Goal: Task Accomplishment & Management: Complete application form

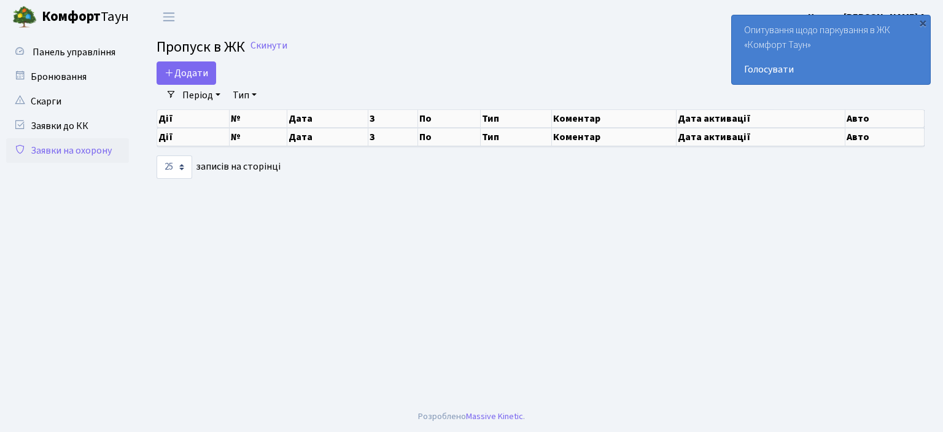
select select "25"
click at [196, 71] on span "Додати" at bounding box center [187, 73] width 44 height 14
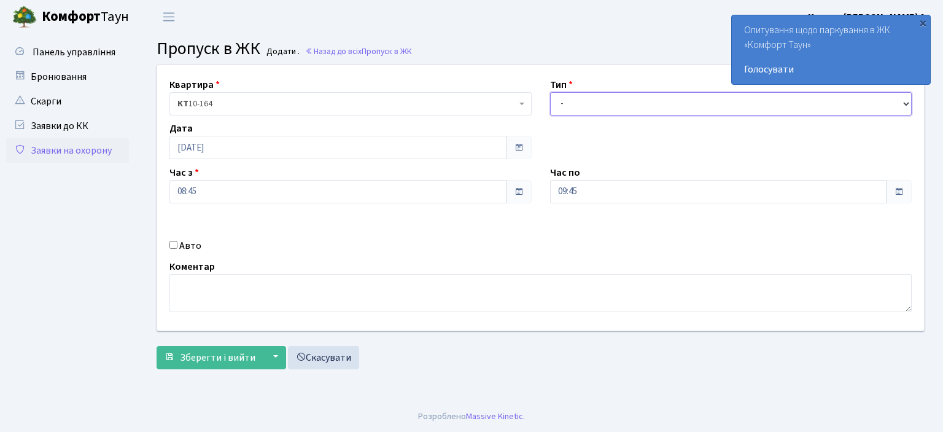
click at [591, 107] on select "- Доставка Таксі Гості Сервіс" at bounding box center [731, 103] width 362 height 23
select select "3"
click at [550, 92] on select "- Доставка Таксі Гості Сервіс" at bounding box center [731, 103] width 362 height 23
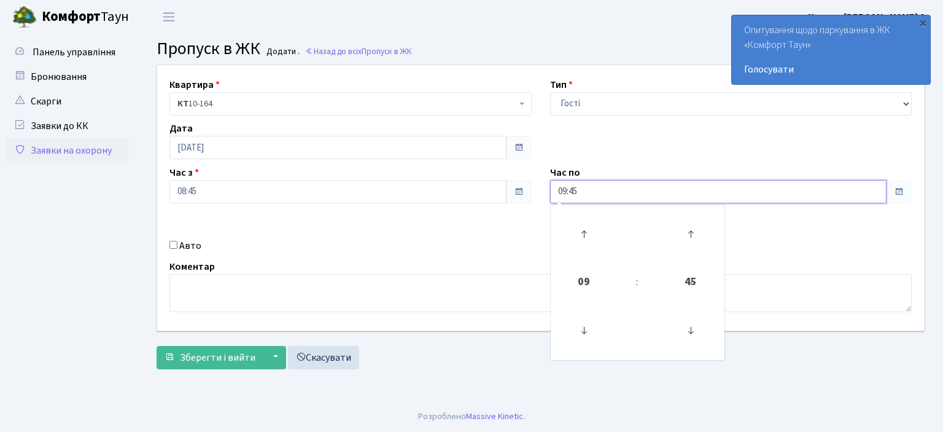
drag, startPoint x: 592, startPoint y: 193, endPoint x: 540, endPoint y: 195, distance: 51.6
click at [541, 195] on div "Час по 09:45 09 : 45 00 01 02 03 04 05 06 07 08 09 10 11 12 13 14 15 16 17 18 1…" at bounding box center [731, 184] width 381 height 38
type input "22:00"
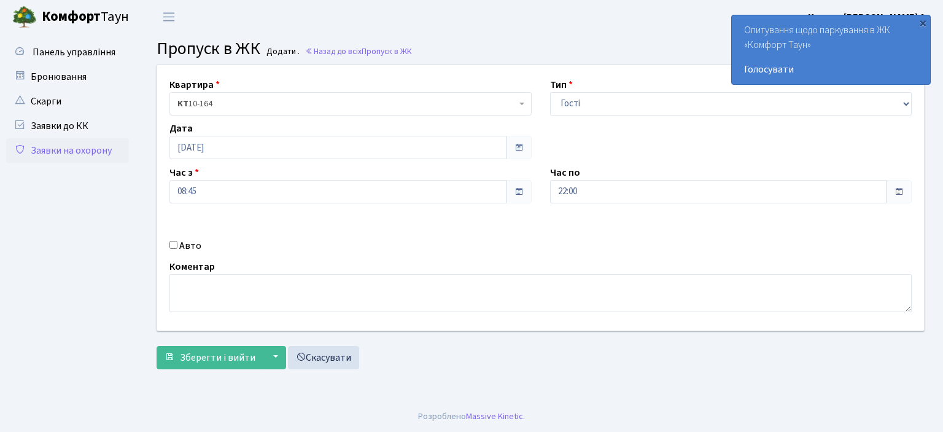
click at [172, 243] on input "Авто" at bounding box center [173, 245] width 8 height 8
checkbox input "true"
click at [207, 352] on span "Зберегти і вийти" at bounding box center [218, 358] width 76 height 14
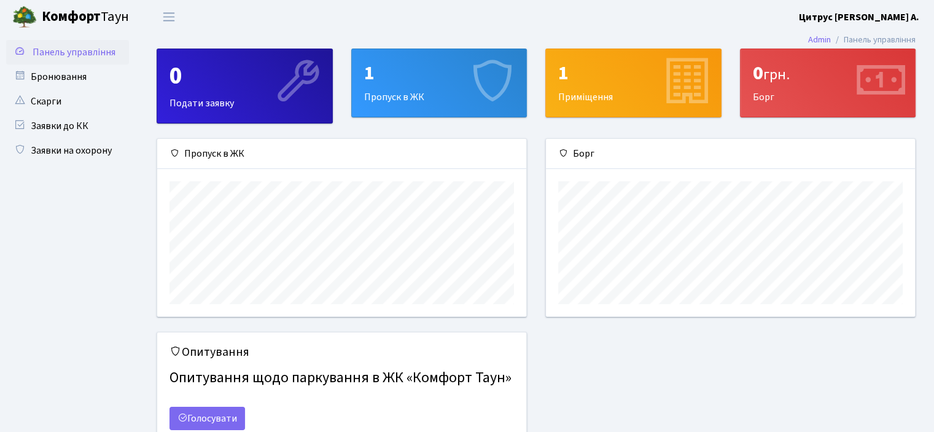
scroll to position [177, 368]
click at [624, 388] on div "Опитування Опитування щодо паркування в ЖК «Комфорт Таун» Голосувати" at bounding box center [535, 395] width 777 height 126
click at [113, 152] on link "Заявки на охорону" at bounding box center [67, 150] width 123 height 25
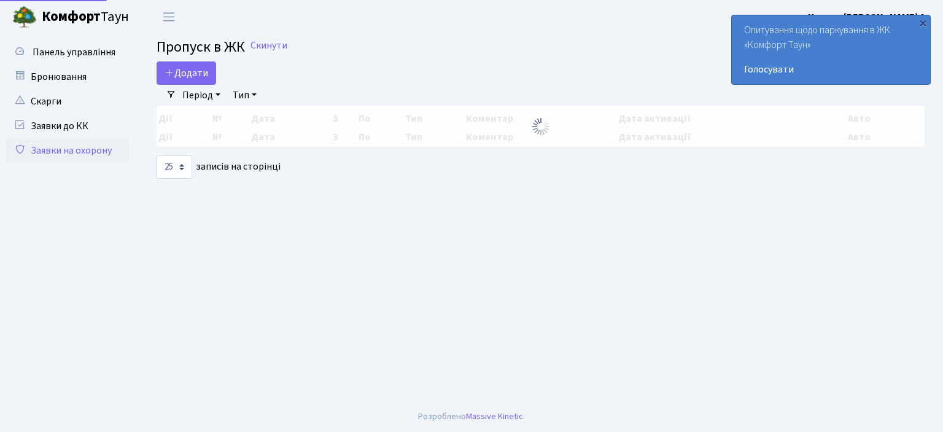
select select "25"
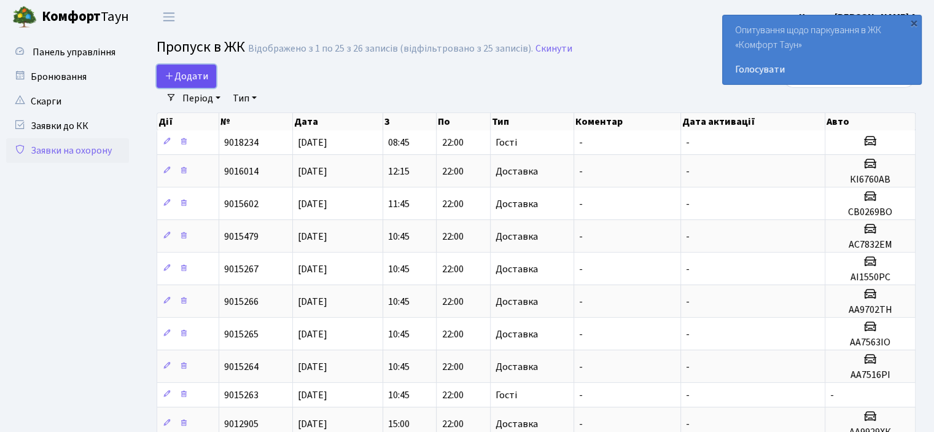
click at [198, 71] on span "Додати" at bounding box center [187, 76] width 44 height 14
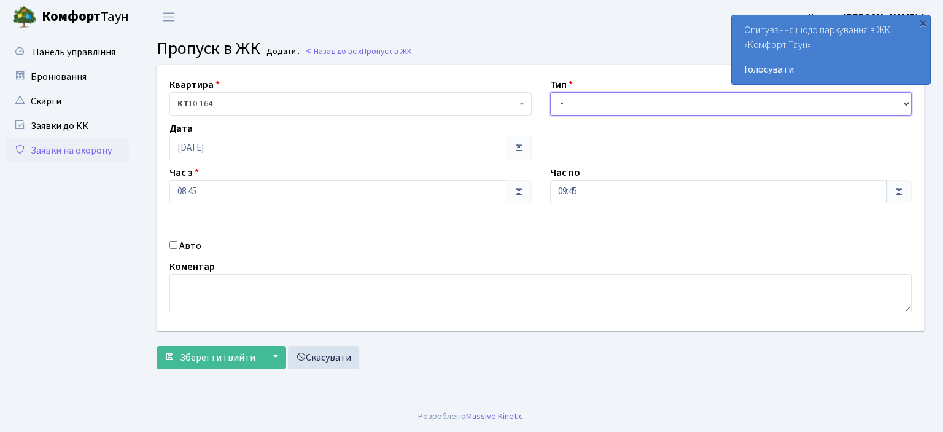
click at [570, 110] on select "- Доставка Таксі Гості Сервіс" at bounding box center [731, 103] width 362 height 23
select select "1"
click at [550, 92] on select "- Доставка Таксі Гості Сервіс" at bounding box center [731, 103] width 362 height 23
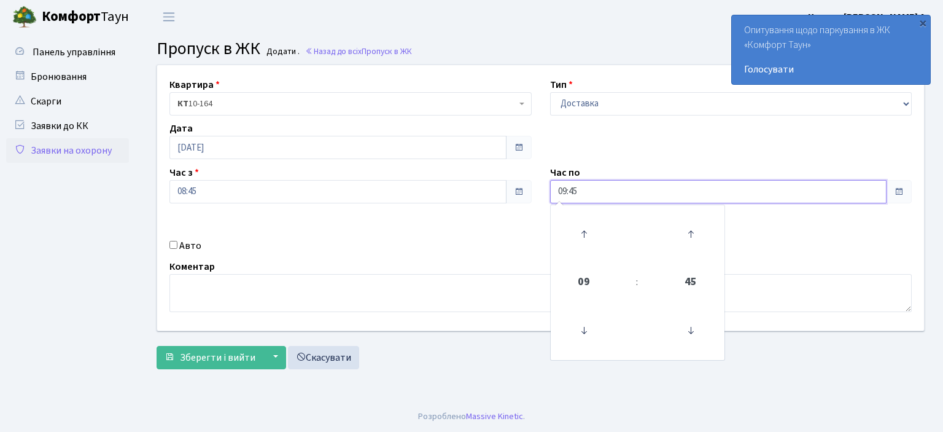
drag, startPoint x: 587, startPoint y: 189, endPoint x: 535, endPoint y: 189, distance: 51.6
click at [535, 189] on div "Квартира <b>КТ</b>&nbsp;&nbsp;&nbsp;&nbsp;10-164 КТ 10-164 Тип - Доставка Таксі…" at bounding box center [540, 197] width 785 height 265
type input "22:00"
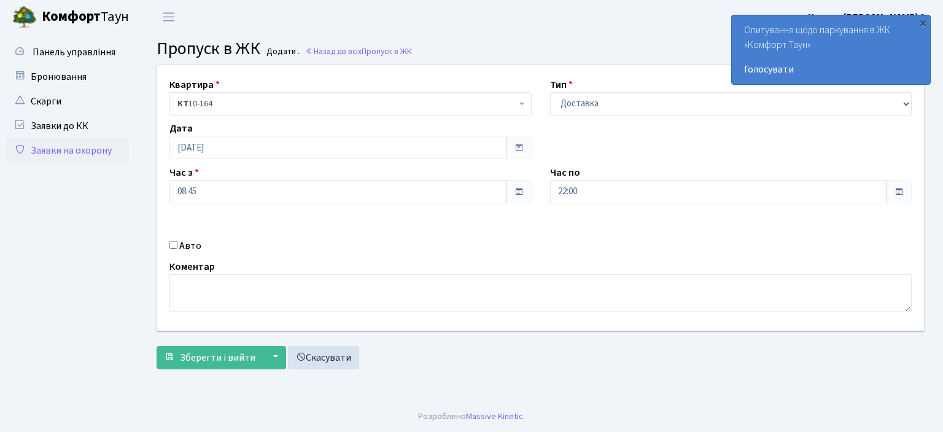
click at [172, 243] on input "Авто" at bounding box center [173, 245] width 8 height 8
checkbox input "true"
type input "аі8815ні"
click at [157, 346] on button "Зберегти і вийти" at bounding box center [210, 357] width 107 height 23
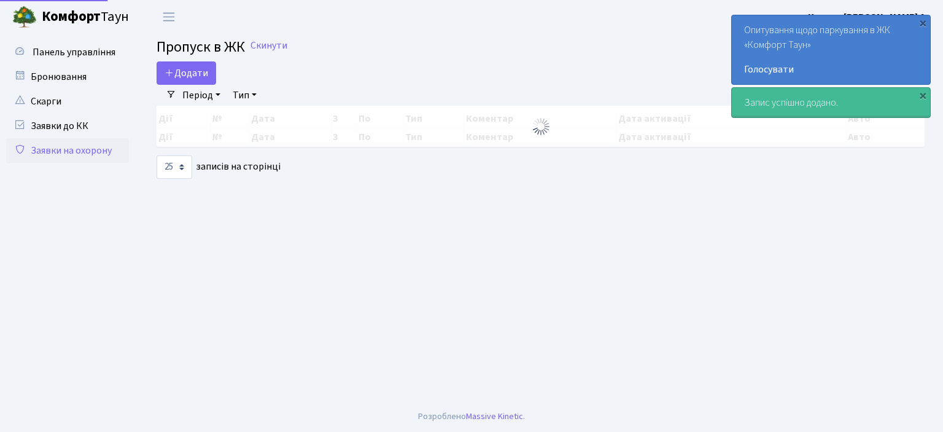
select select "25"
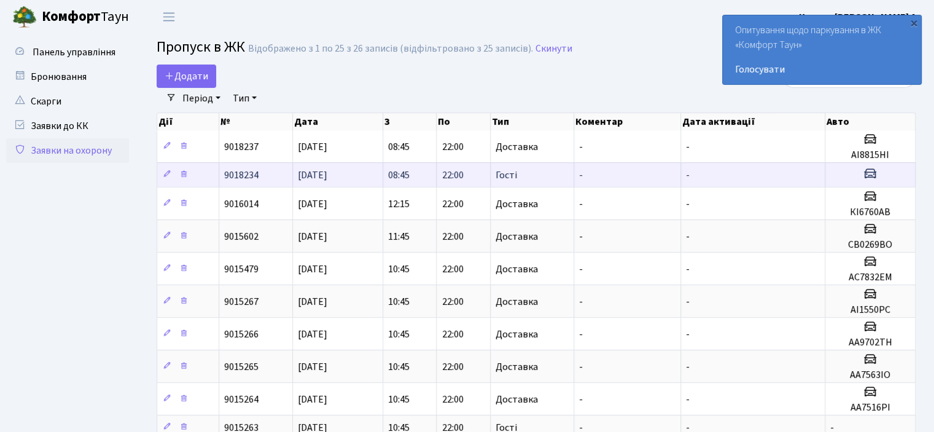
click at [362, 171] on td "[DATE]" at bounding box center [338, 174] width 90 height 25
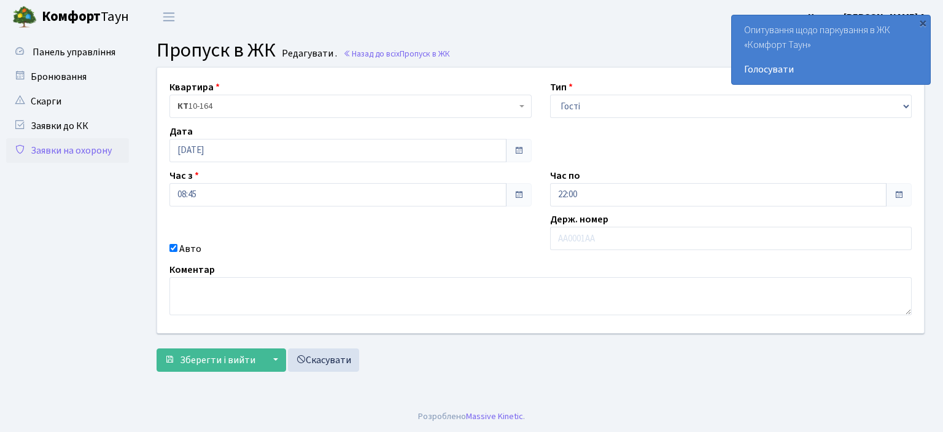
drag, startPoint x: 172, startPoint y: 244, endPoint x: 187, endPoint y: 250, distance: 15.7
click at [172, 245] on input "Авто" at bounding box center [173, 248] width 8 height 8
checkbox input "false"
click at [230, 353] on span "Зберегти і вийти" at bounding box center [218, 360] width 76 height 14
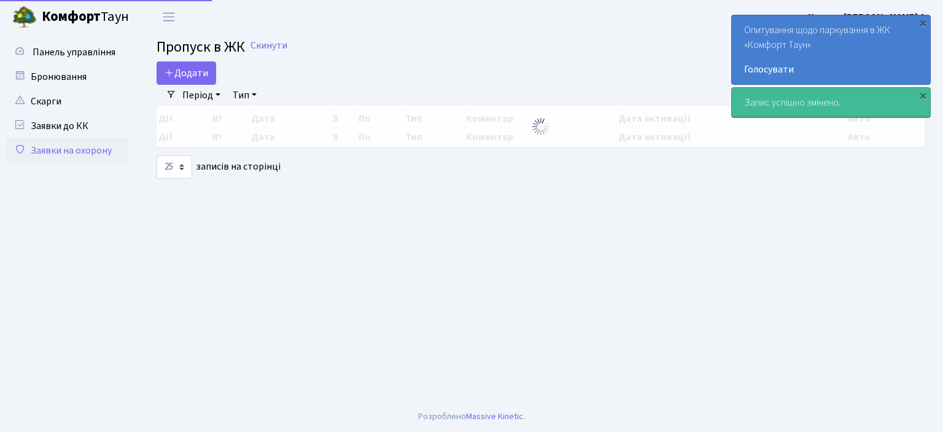
select select "25"
